Goal: Information Seeking & Learning: Learn about a topic

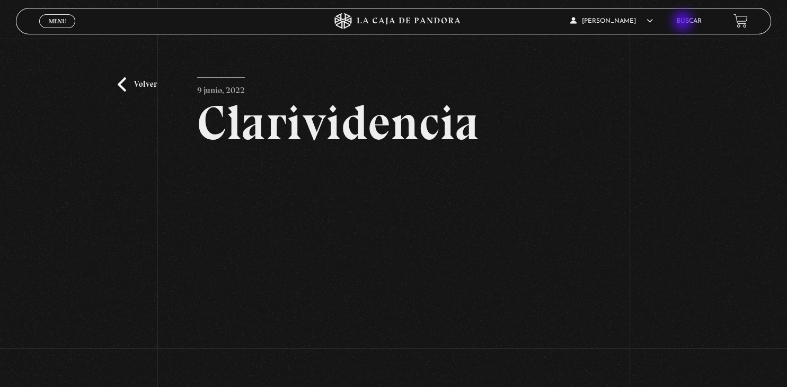
click at [684, 22] on link "Buscar" at bounding box center [689, 21] width 25 height 6
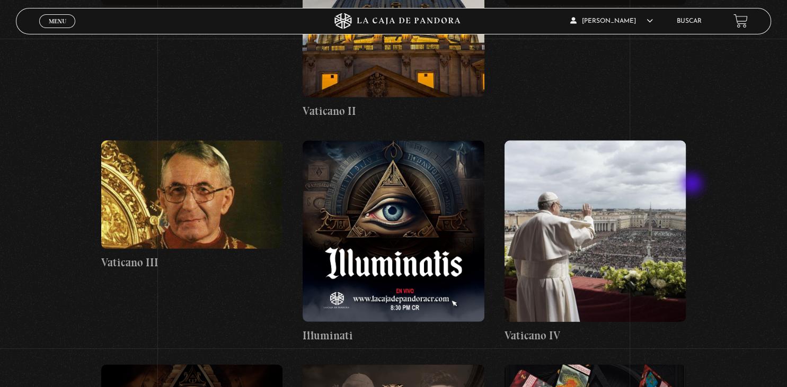
scroll to position [13820, 0]
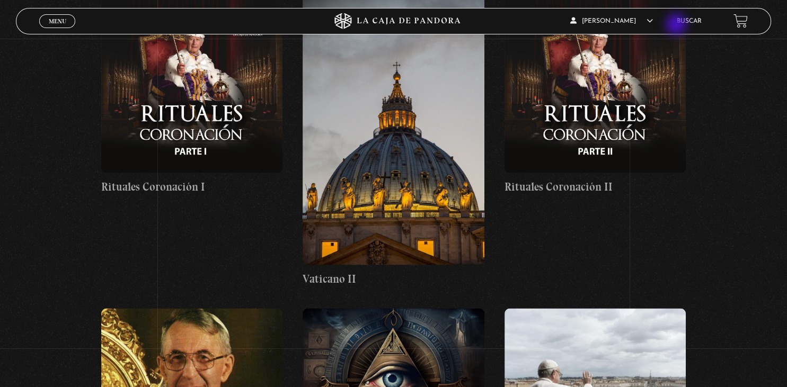
click at [677, 25] on li "Buscar" at bounding box center [689, 21] width 25 height 16
click at [681, 22] on link "Buscar" at bounding box center [689, 21] width 25 height 6
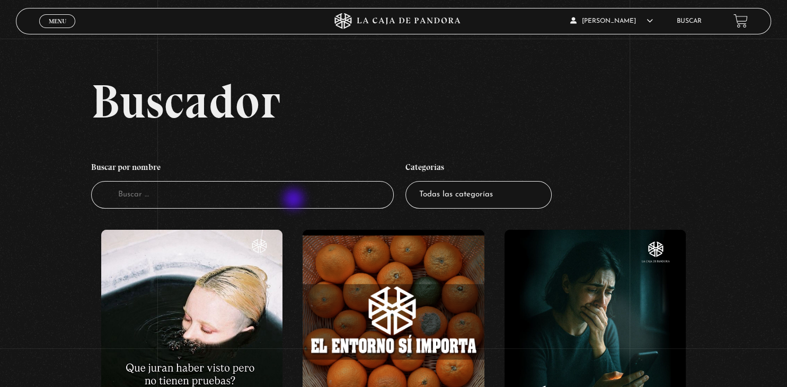
click at [295, 200] on input "Buscador" at bounding box center [242, 195] width 302 height 28
type input "ANGELES"
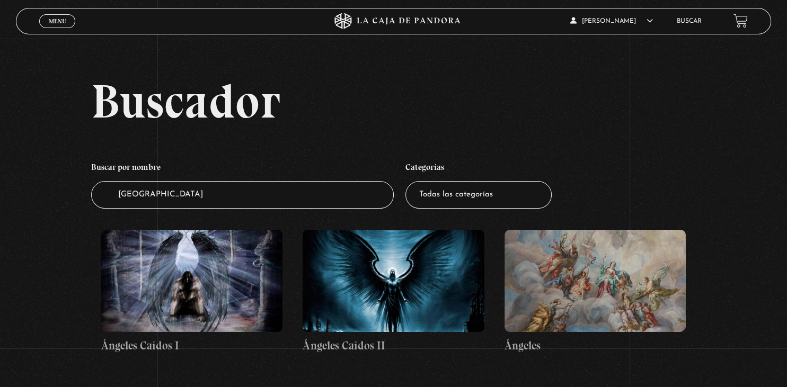
scroll to position [56, 0]
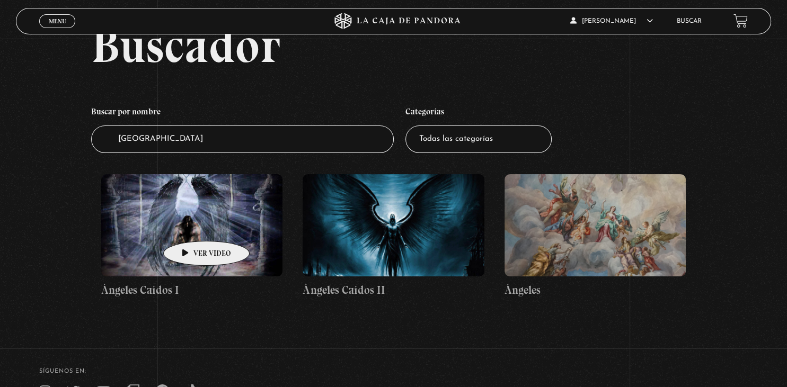
click at [190, 225] on figure at bounding box center [191, 225] width 181 height 102
